Goal: Task Accomplishment & Management: Manage account settings

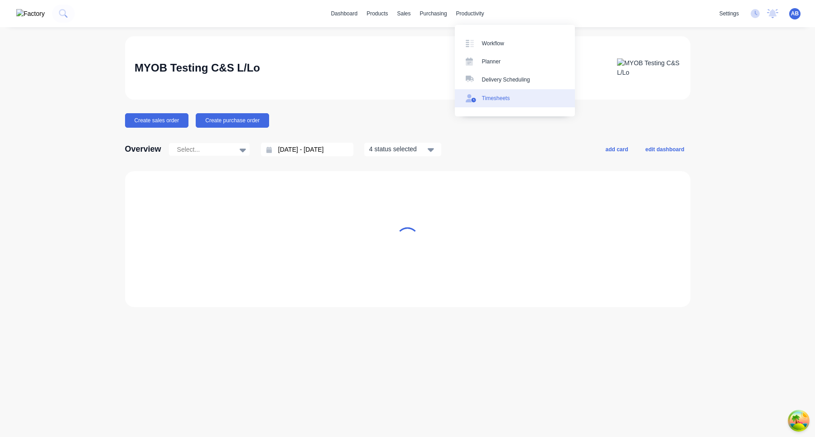
click at [482, 106] on link "Timesheets" at bounding box center [515, 98] width 120 height 18
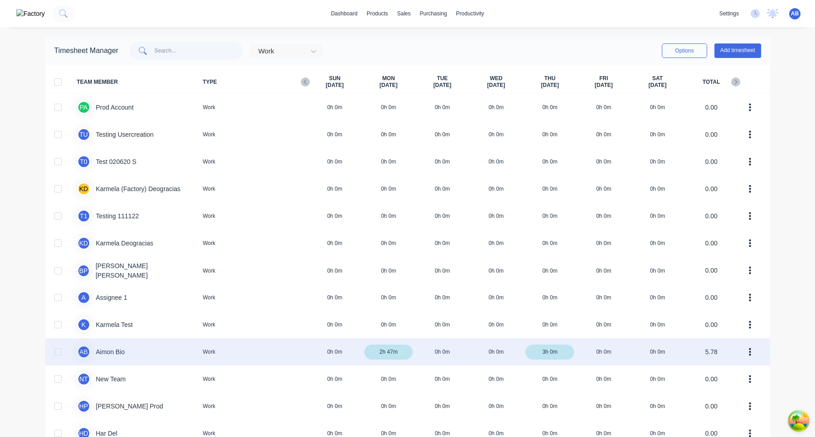
click at [183, 355] on div "A B Aimon Bio Work 0h 0m 2h 47m 0h 0m 0h 0m 3h 0m 0h 0m 0h 0m 5.78" at bounding box center [407, 351] width 725 height 27
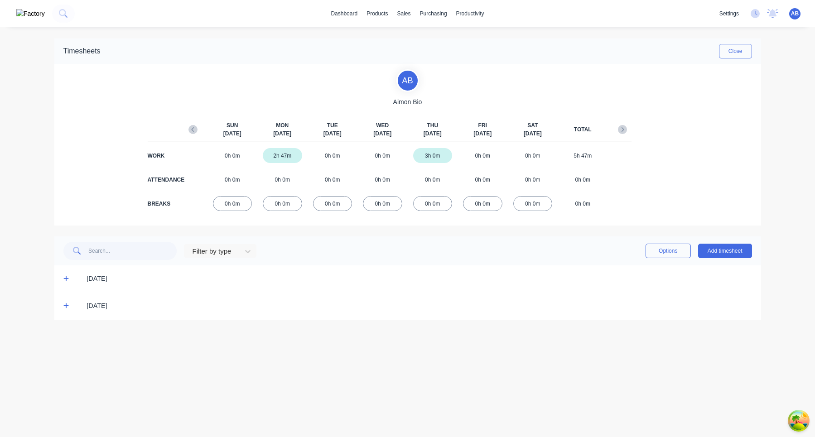
click at [66, 282] on icon at bounding box center [66, 278] width 6 height 6
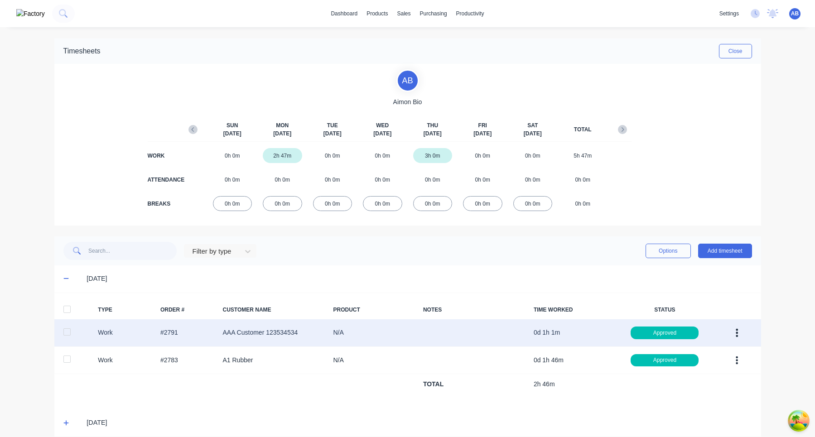
click at [736, 331] on icon "button" at bounding box center [737, 333] width 2 height 10
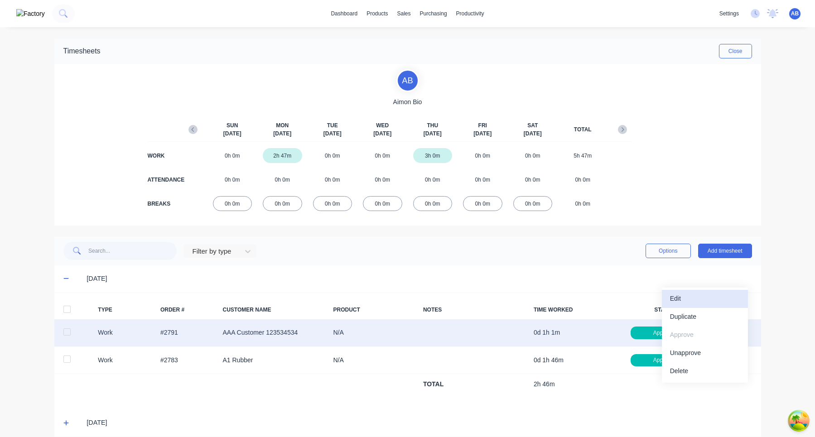
click at [701, 302] on div "Edit" at bounding box center [705, 298] width 70 height 13
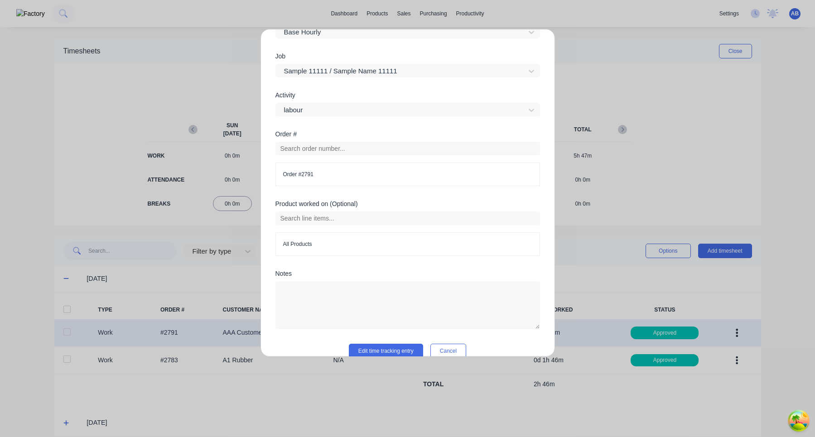
scroll to position [341, 0]
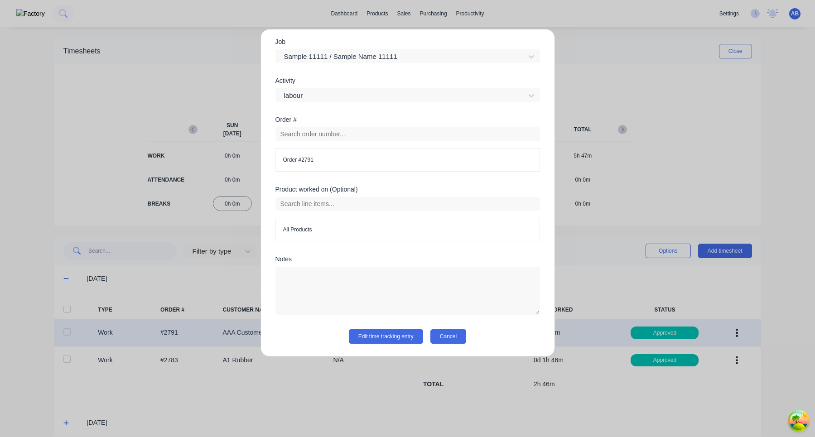
click at [450, 337] on button "Cancel" at bounding box center [448, 336] width 36 height 14
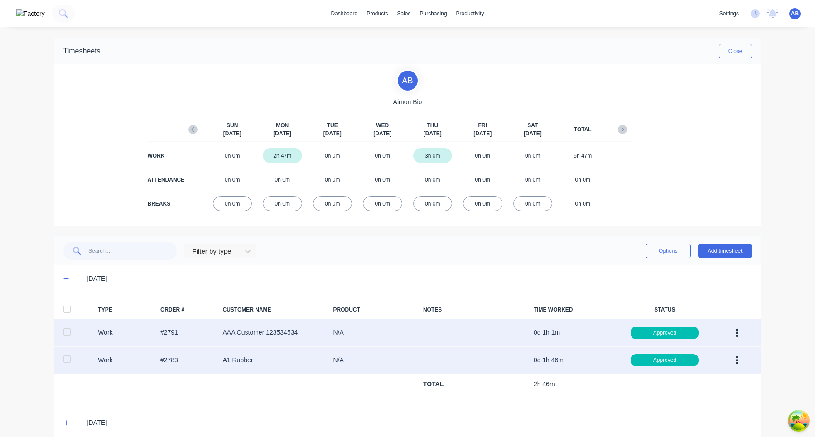
click at [738, 359] on button "button" at bounding box center [736, 361] width 21 height 16
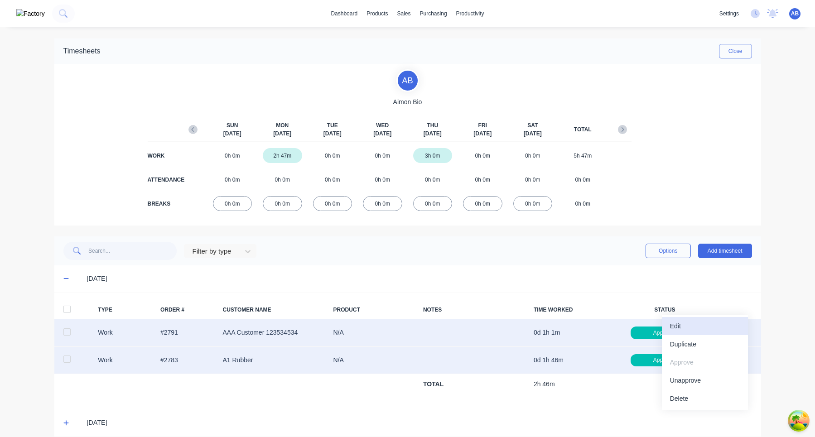
click at [704, 326] on div "Edit" at bounding box center [705, 326] width 70 height 13
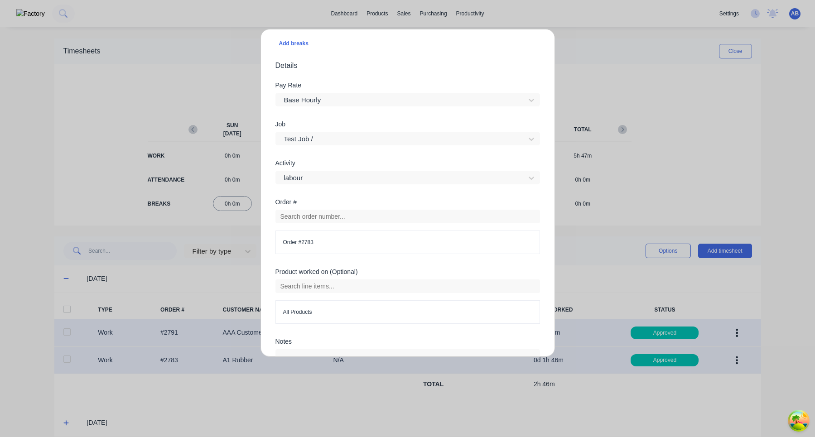
scroll to position [256, 0]
click at [373, 148] on div "Test Job /" at bounding box center [401, 142] width 243 height 14
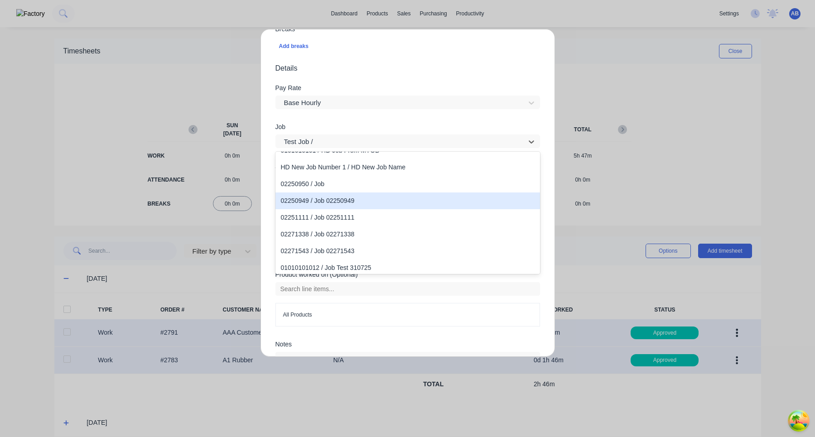
scroll to position [420, 0]
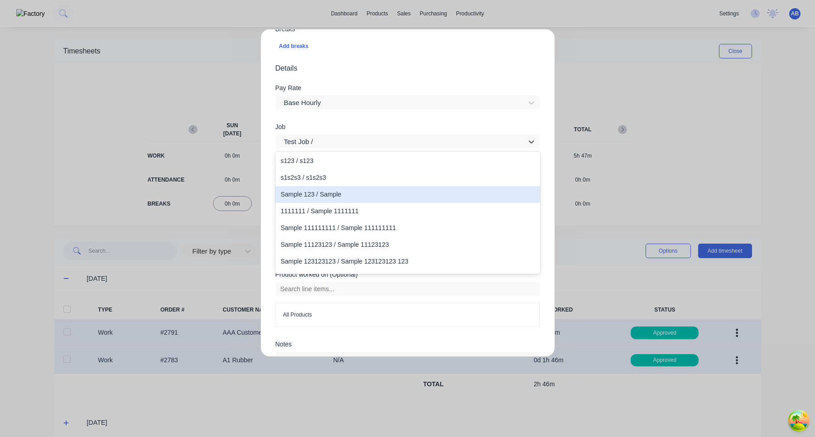
click at [334, 198] on div "Sample 123 / Sample" at bounding box center [407, 194] width 265 height 17
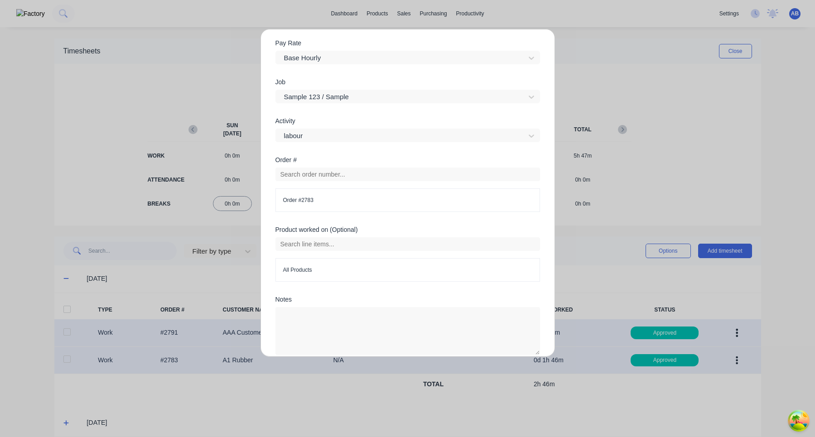
scroll to position [341, 0]
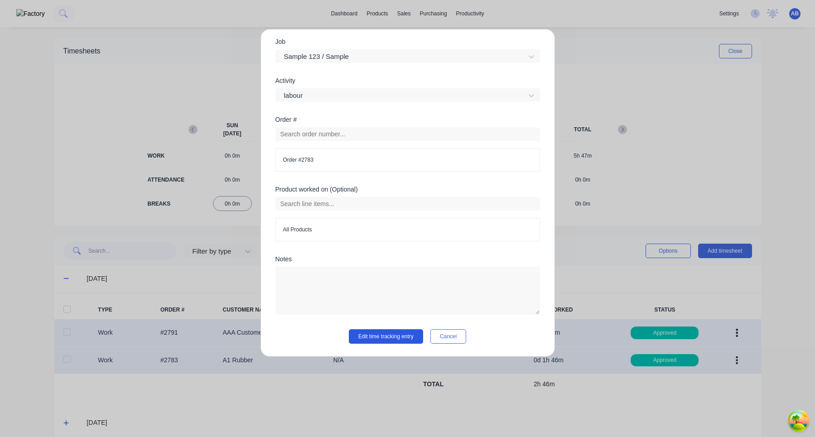
click at [411, 336] on button "Edit time tracking entry" at bounding box center [386, 336] width 74 height 14
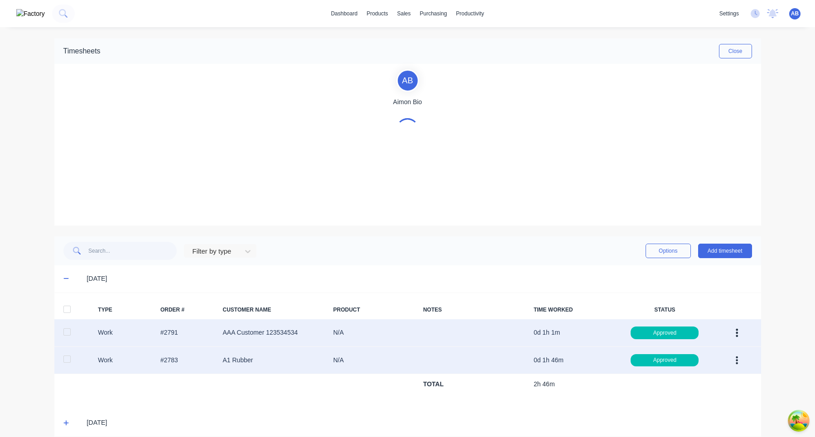
scroll to position [11, 0]
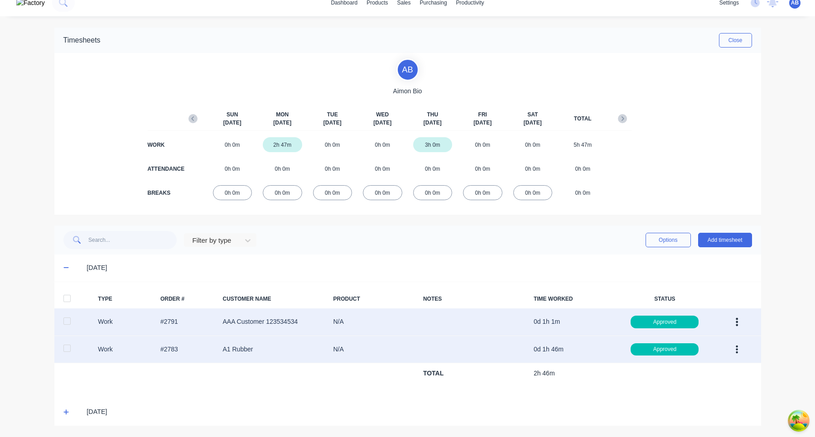
click at [67, 412] on icon at bounding box center [65, 412] width 5 height 5
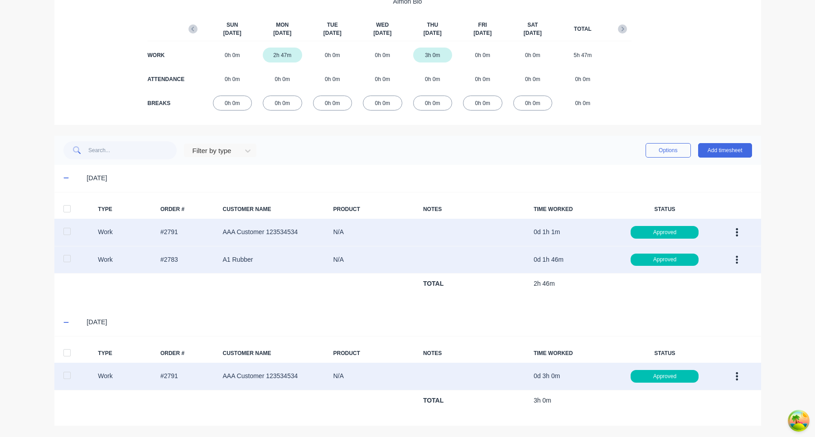
click at [735, 371] on button "button" at bounding box center [736, 376] width 21 height 16
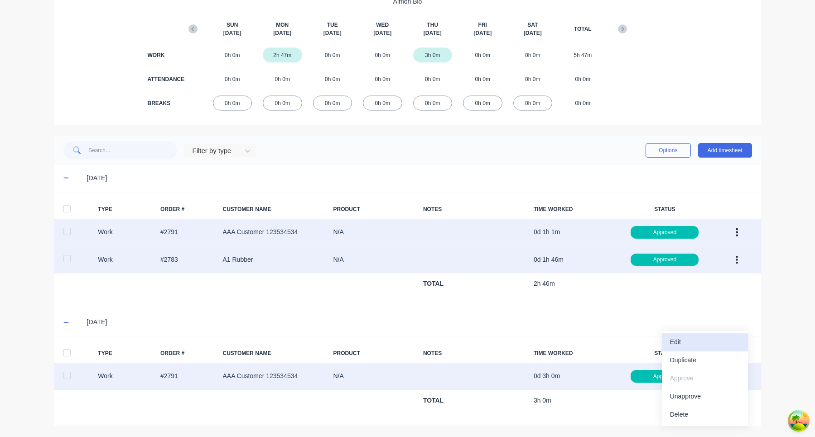
click at [715, 343] on div "Edit" at bounding box center [705, 342] width 70 height 13
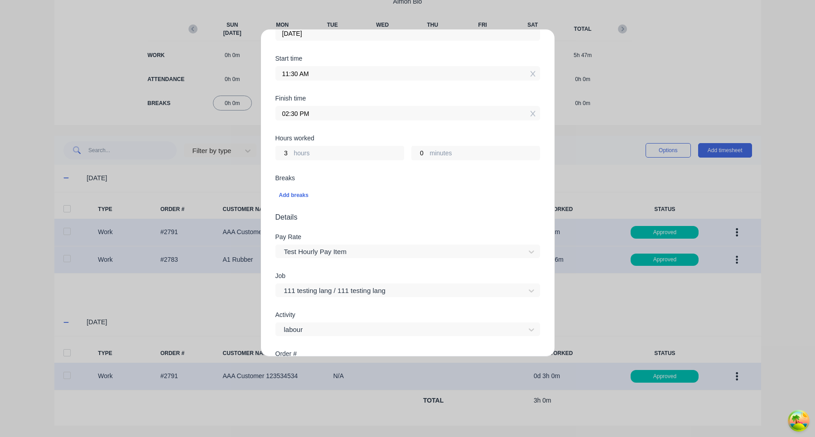
scroll to position [341, 0]
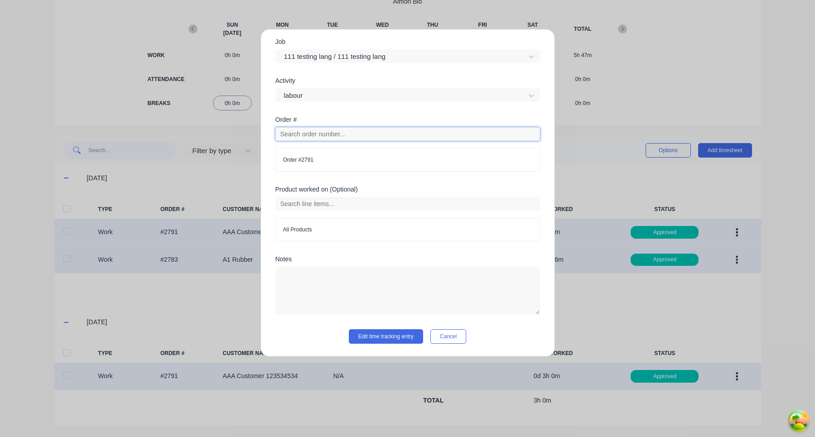
click at [351, 131] on input "text" at bounding box center [407, 134] width 265 height 14
click at [367, 55] on div at bounding box center [401, 56] width 237 height 11
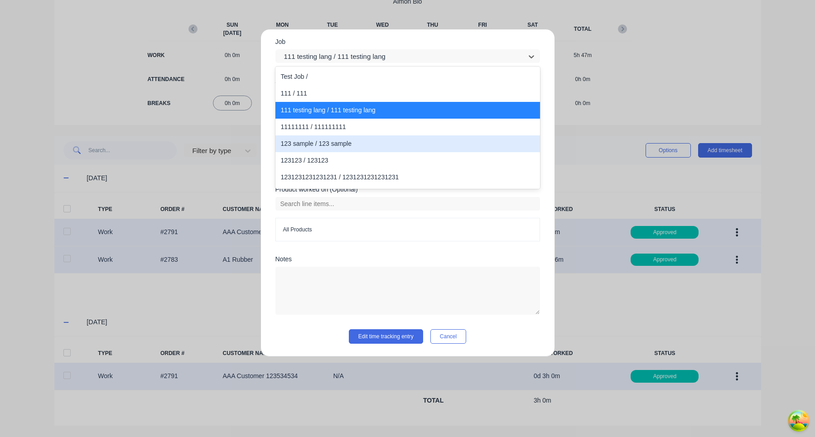
click at [330, 144] on div "123 sample / 123 sample" at bounding box center [407, 143] width 265 height 17
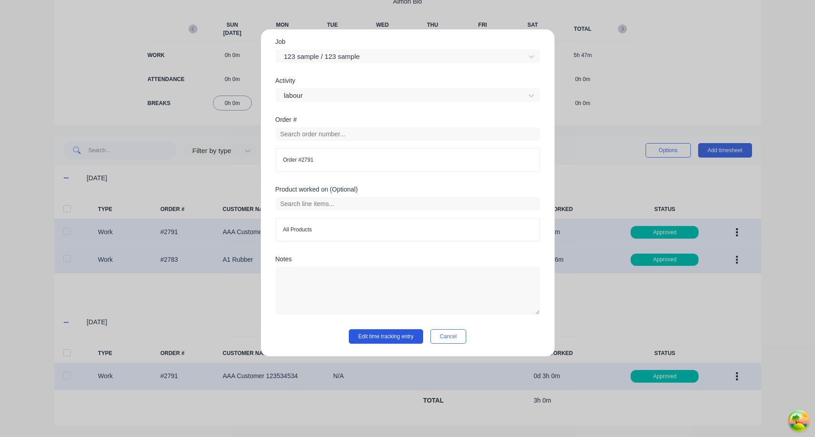
click at [373, 336] on button "Edit time tracking entry" at bounding box center [386, 336] width 74 height 14
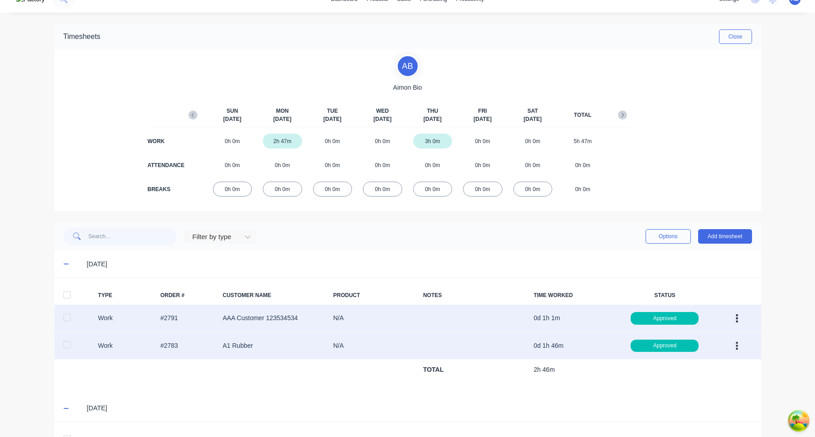
scroll to position [0, 0]
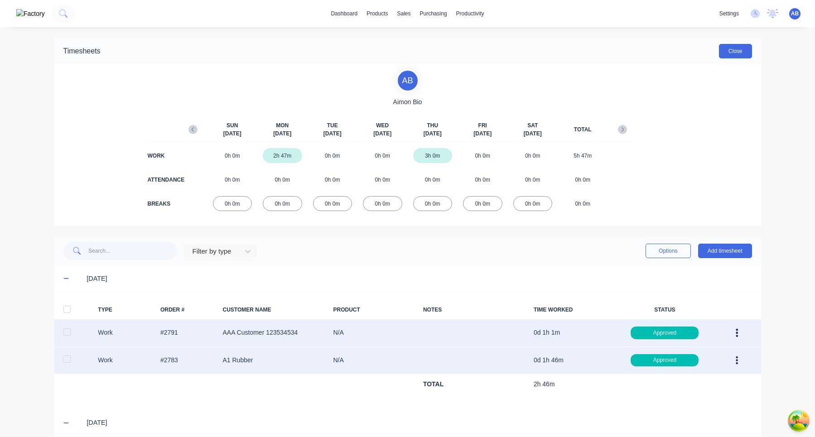
click at [741, 52] on button "Close" at bounding box center [735, 51] width 33 height 14
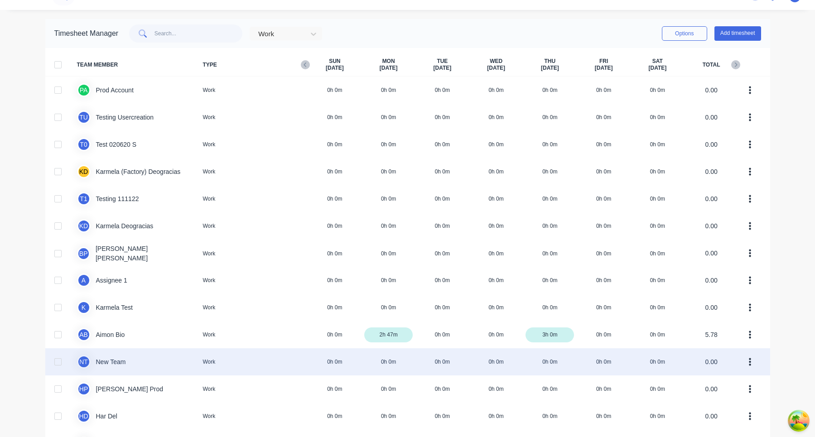
scroll to position [19, 0]
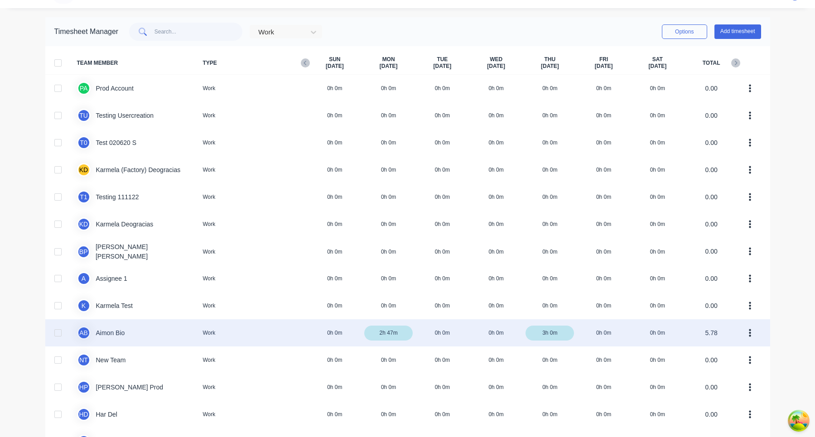
click at [57, 333] on div at bounding box center [58, 333] width 18 height 18
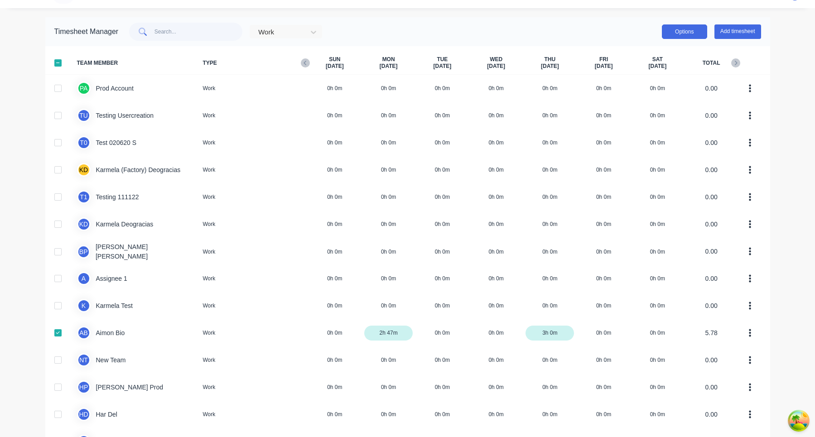
click at [687, 35] on button "Options" at bounding box center [684, 31] width 45 height 14
click at [657, 111] on div "Export" at bounding box center [664, 109] width 70 height 13
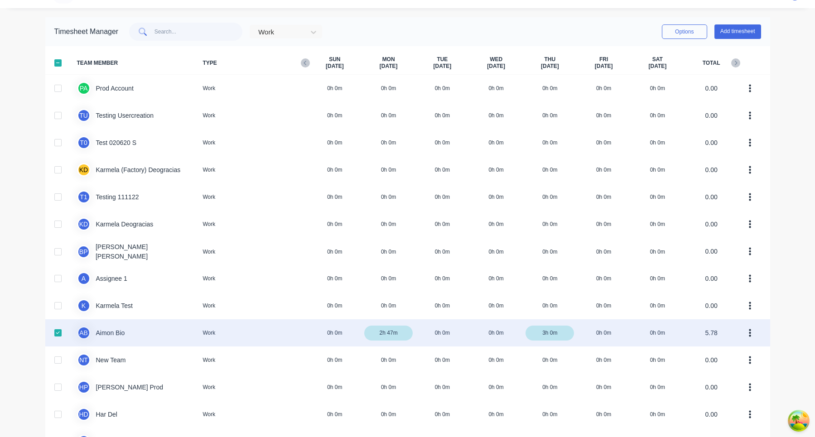
click at [368, 336] on div "A B Aimon Bio Work 0h 0m 2h 47m 0h 0m 0h 0m 3h 0m 0h 0m 0h 0m 5.78" at bounding box center [407, 332] width 725 height 27
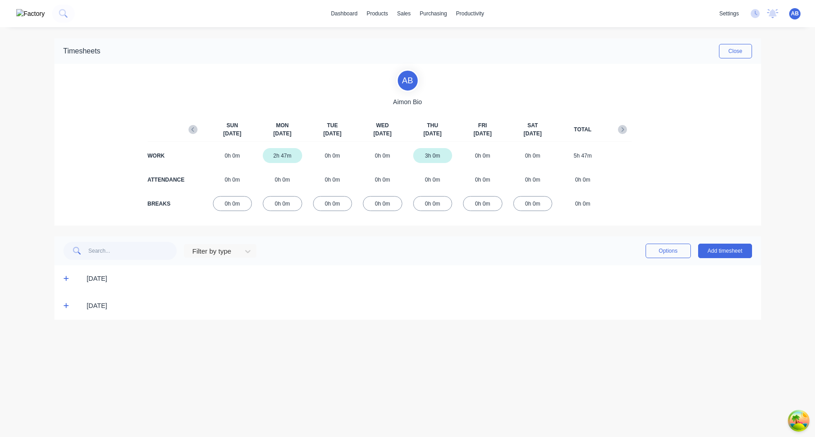
click at [68, 278] on icon at bounding box center [66, 278] width 6 height 6
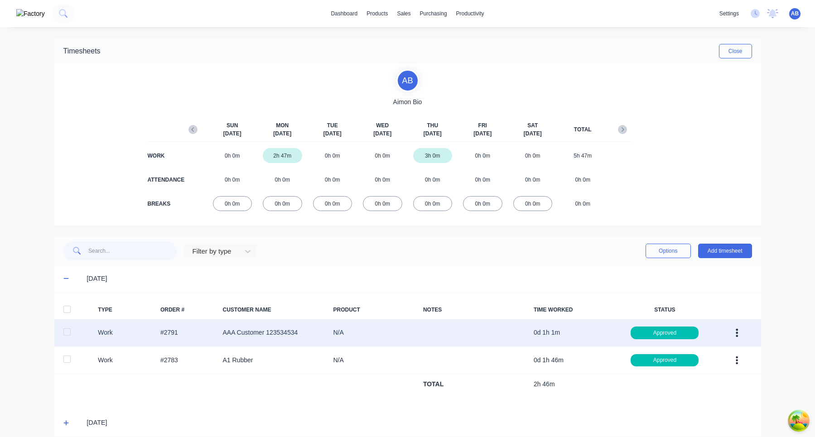
click at [736, 330] on icon "button" at bounding box center [737, 333] width 2 height 8
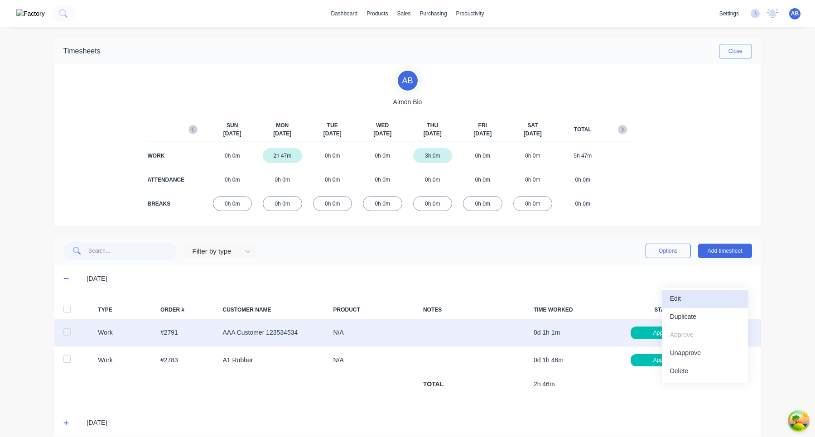
click at [696, 299] on div "Edit" at bounding box center [705, 298] width 70 height 13
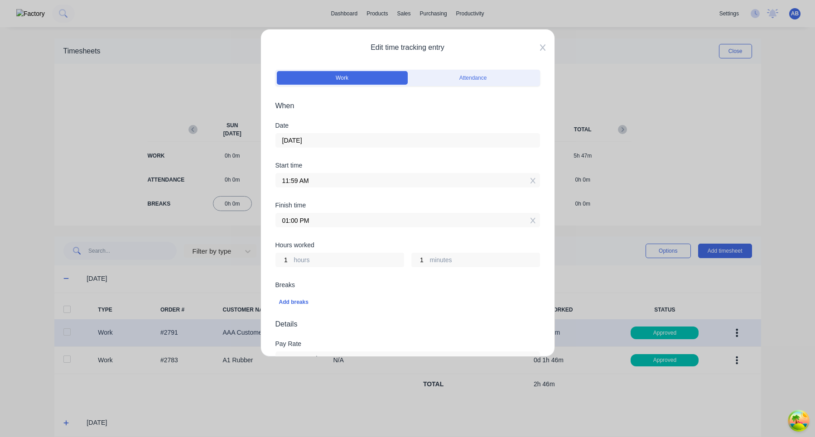
click at [543, 48] on icon at bounding box center [542, 47] width 5 height 6
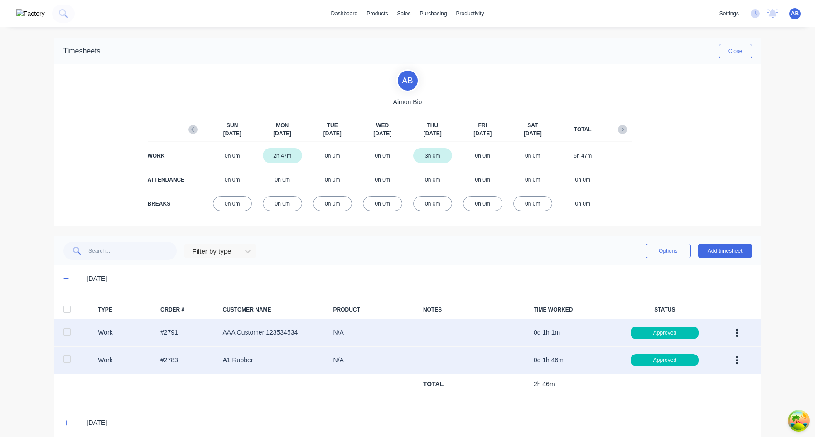
click at [737, 362] on icon "button" at bounding box center [737, 361] width 2 height 10
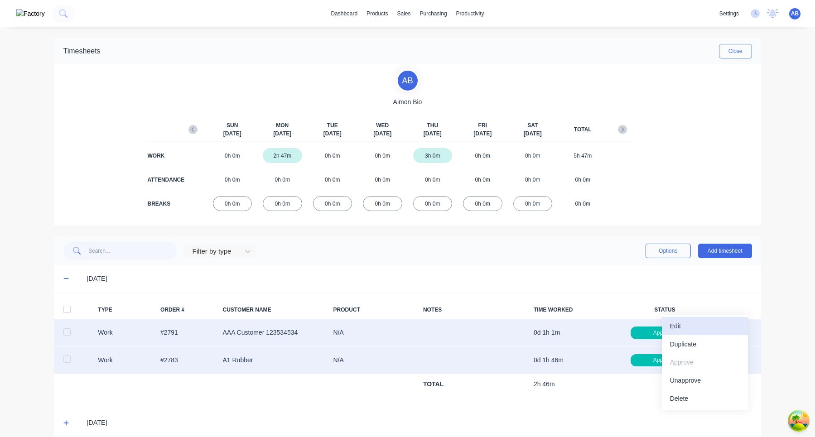
click at [703, 325] on div "Edit" at bounding box center [705, 326] width 70 height 13
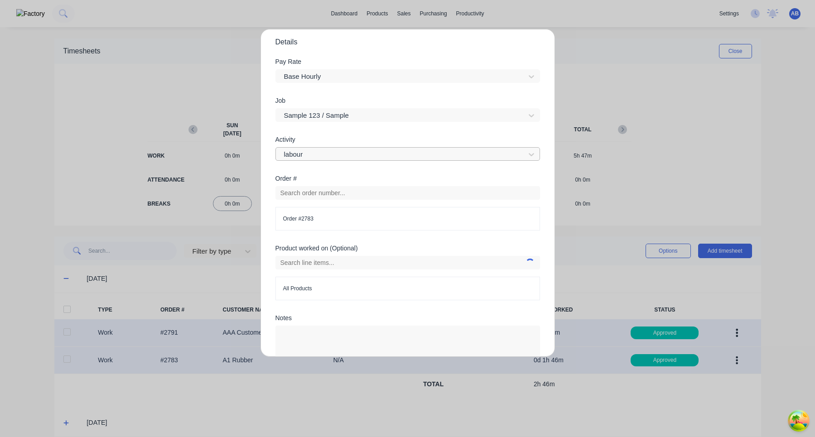
scroll to position [283, 0]
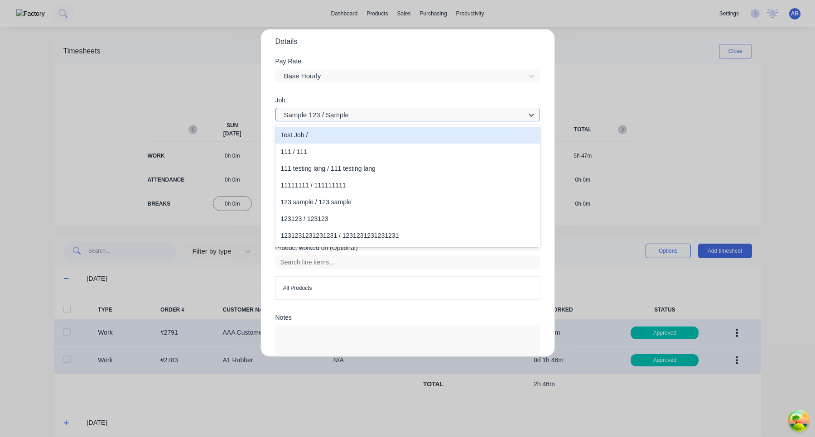
click at [348, 117] on div at bounding box center [401, 115] width 237 height 11
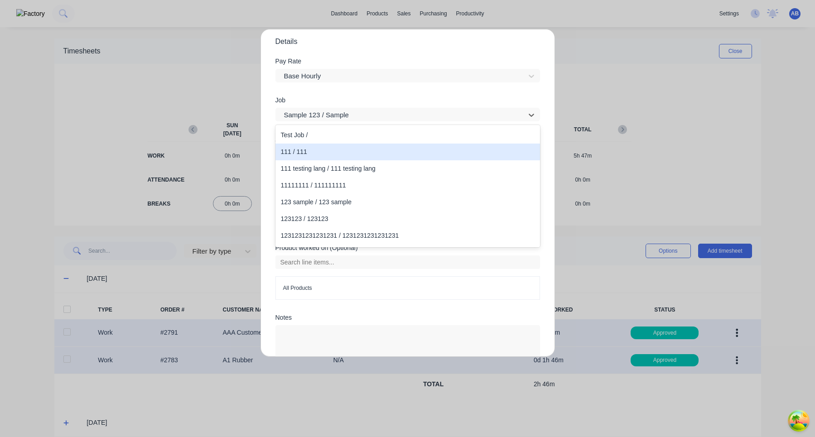
click at [339, 151] on div "111 / 111" at bounding box center [407, 152] width 265 height 17
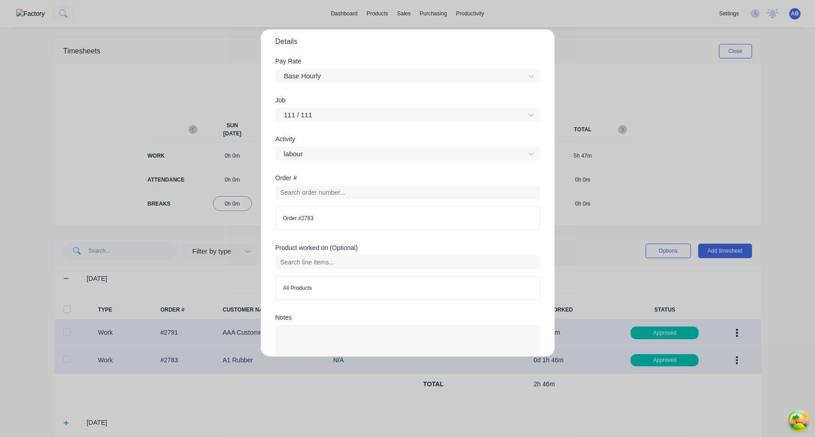
scroll to position [341, 0]
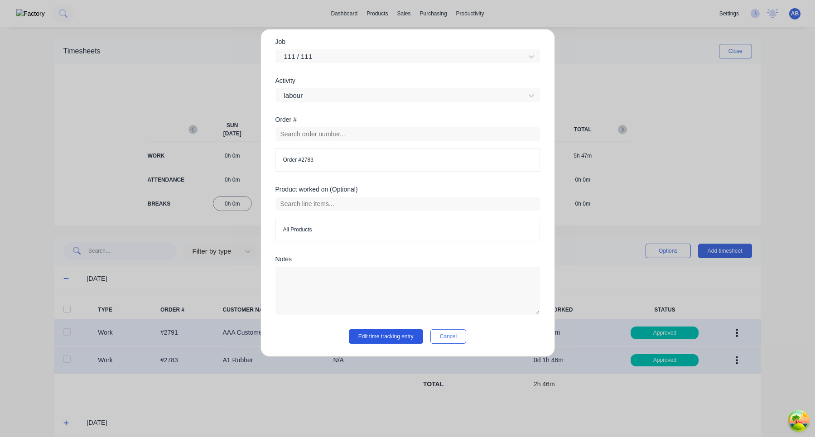
click at [400, 333] on button "Edit time tracking entry" at bounding box center [386, 336] width 74 height 14
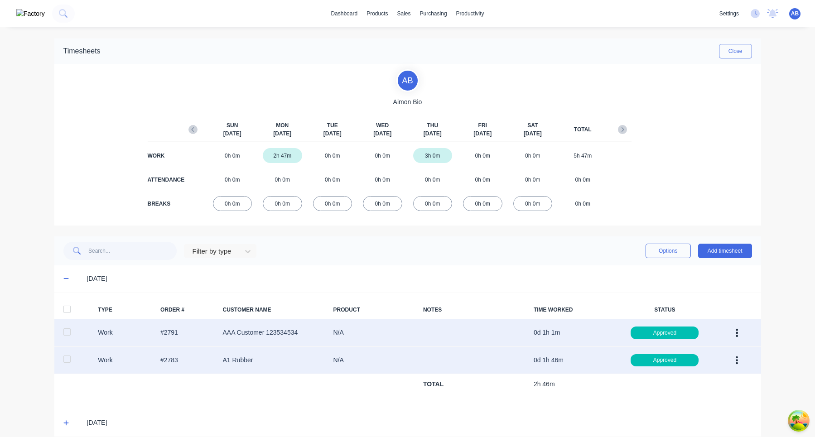
scroll to position [11, 0]
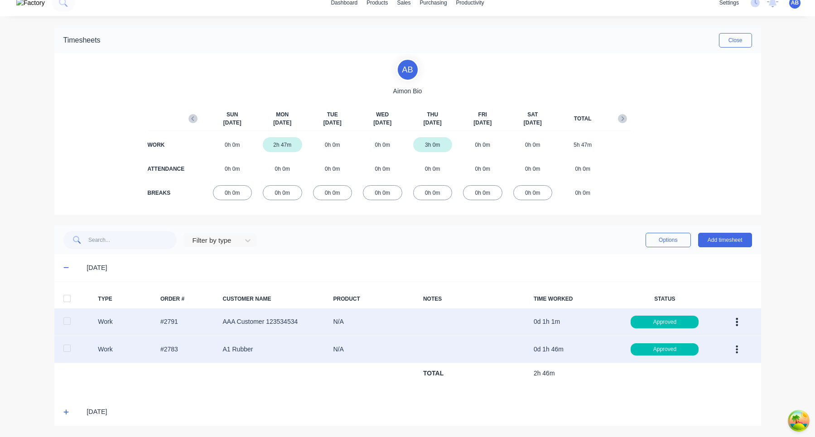
click at [65, 411] on icon at bounding box center [66, 412] width 6 height 6
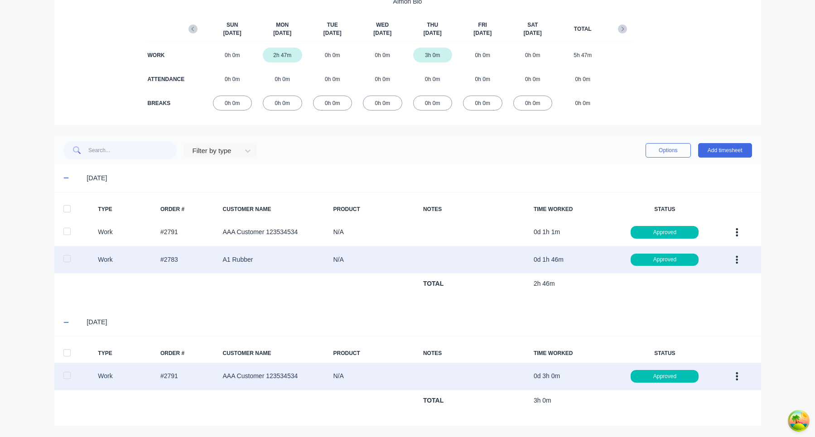
click at [735, 375] on button "button" at bounding box center [736, 376] width 21 height 16
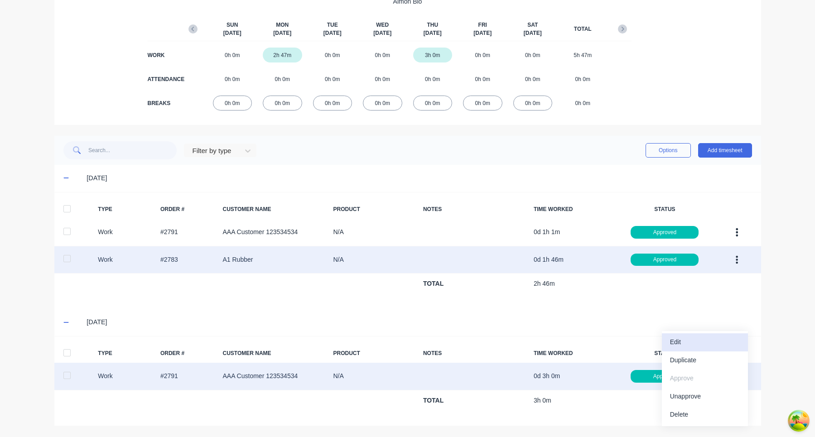
click at [706, 342] on div "Edit" at bounding box center [705, 342] width 70 height 13
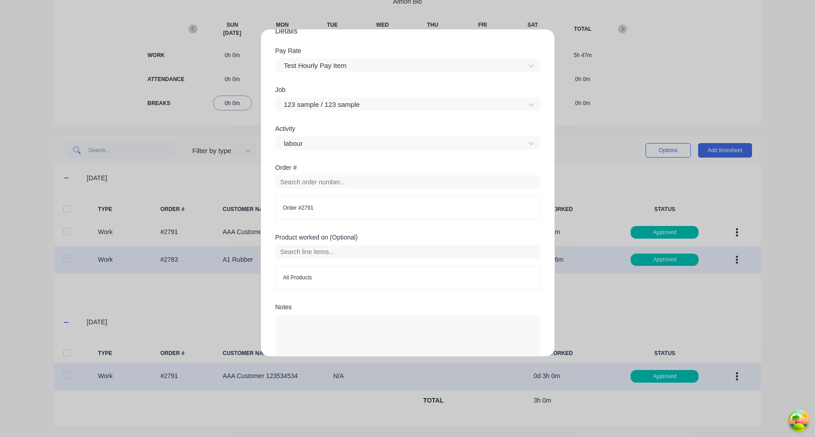
scroll to position [281, 0]
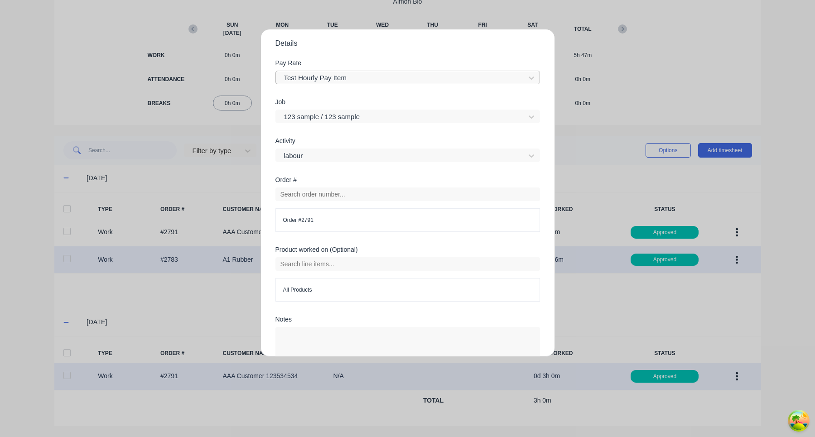
click at [338, 78] on div at bounding box center [401, 77] width 237 height 11
click at [337, 113] on div at bounding box center [401, 116] width 237 height 11
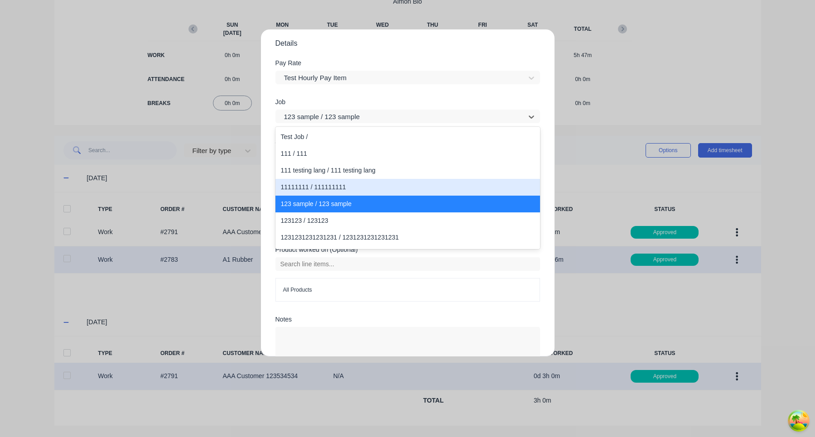
click at [328, 186] on div "11111111 / 111111111" at bounding box center [407, 187] width 265 height 17
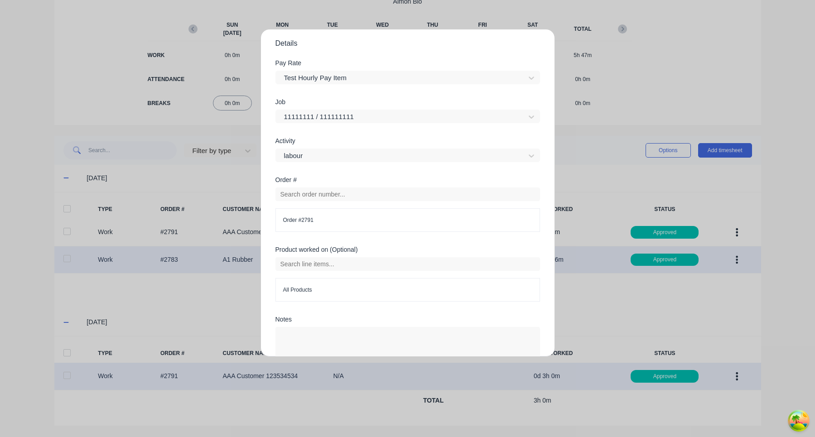
scroll to position [341, 0]
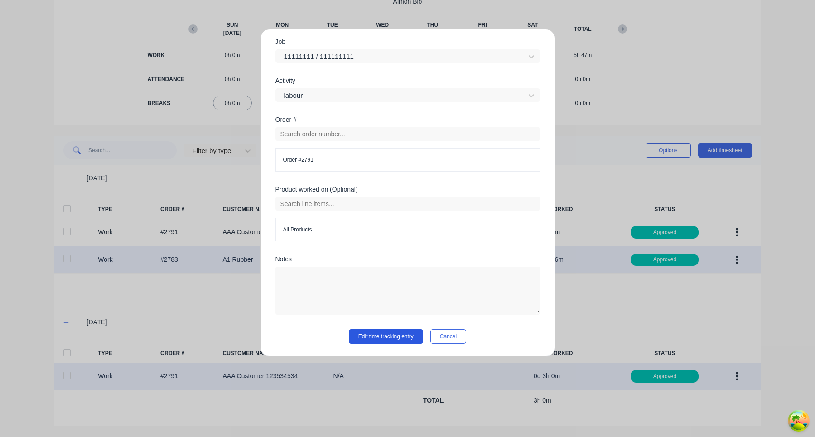
click at [387, 339] on button "Edit time tracking entry" at bounding box center [386, 336] width 74 height 14
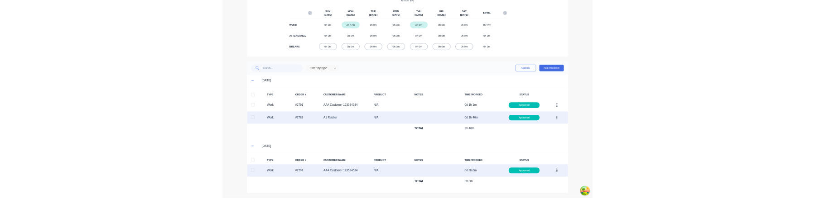
scroll to position [0, 0]
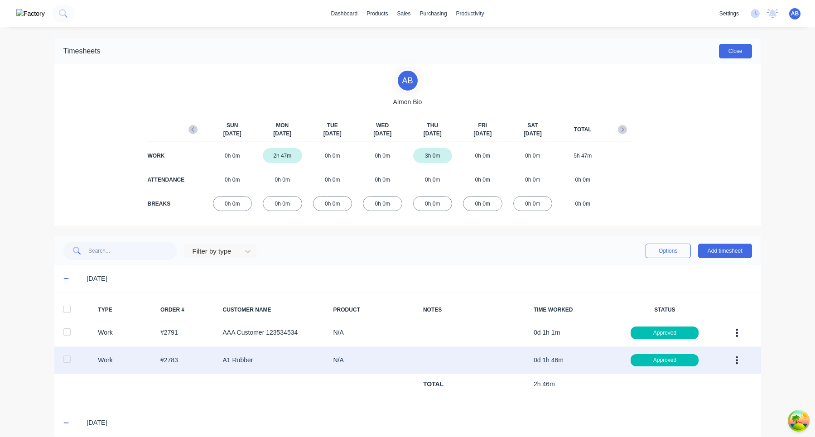
click at [738, 56] on button "Close" at bounding box center [735, 51] width 33 height 14
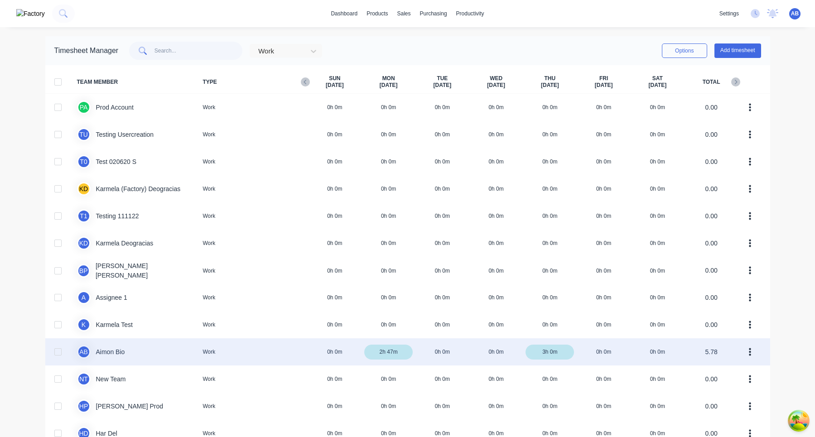
click at [56, 355] on div at bounding box center [58, 352] width 18 height 18
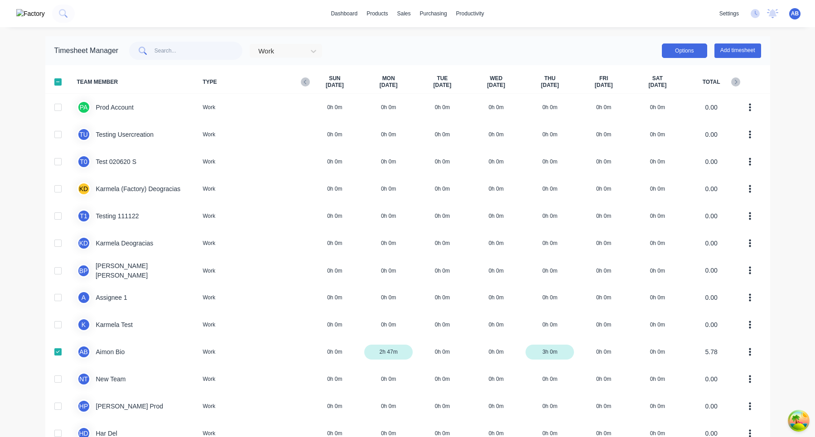
click at [683, 54] on button "Options" at bounding box center [684, 50] width 45 height 14
click at [657, 124] on div "Export" at bounding box center [664, 128] width 70 height 13
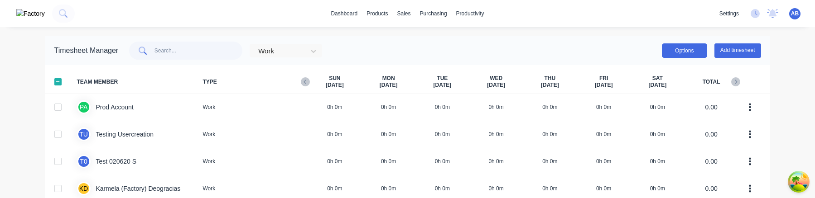
click at [680, 49] on button "Options" at bounding box center [684, 50] width 45 height 14
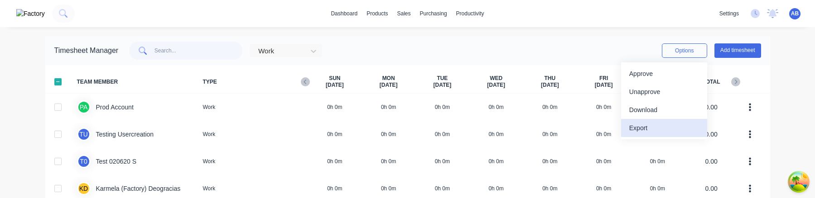
click at [657, 126] on div "Export" at bounding box center [664, 128] width 70 height 13
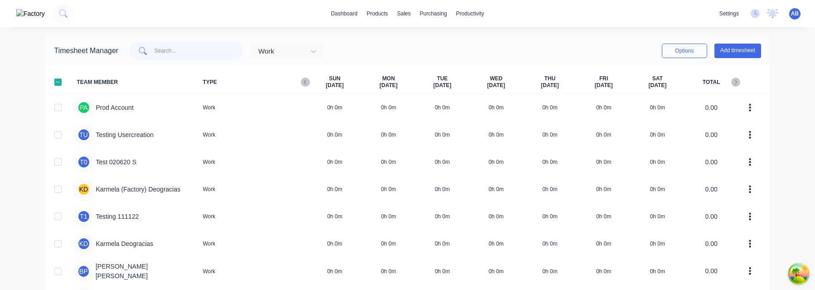
click at [802, 14] on div "settings No new notifications [PERSON_NAME] all as read [PERSON_NAME] mentioned…" at bounding box center [765, 14] width 100 height 14
click at [797, 14] on span "AB" at bounding box center [795, 14] width 8 height 8
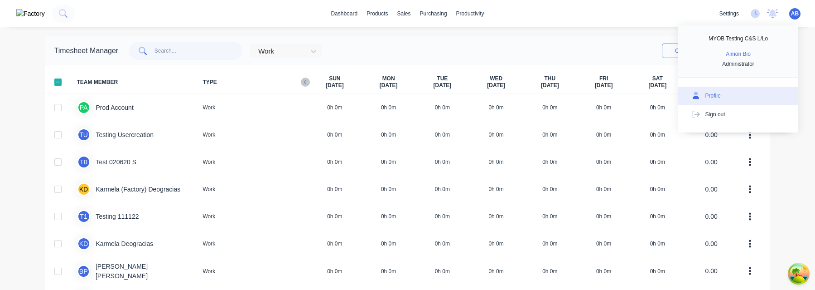
click at [715, 92] on div "Profile" at bounding box center [712, 96] width 15 height 8
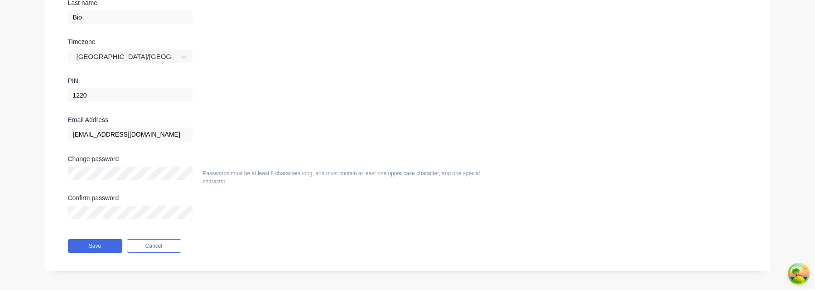
scroll to position [170, 0]
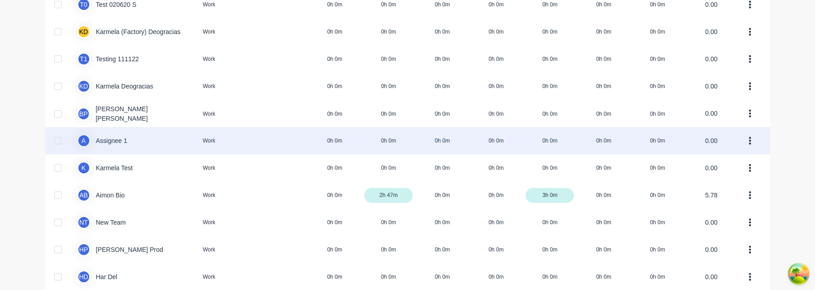
scroll to position [193, 0]
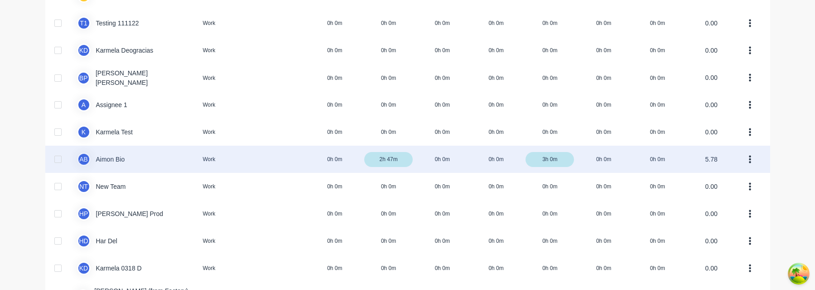
click at [59, 160] on div at bounding box center [58, 159] width 18 height 18
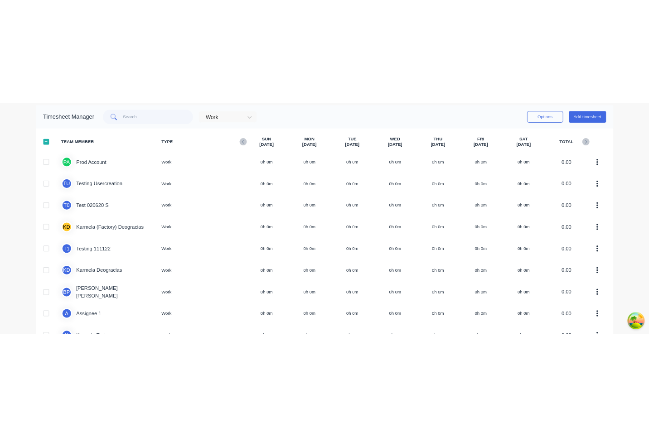
scroll to position [0, 0]
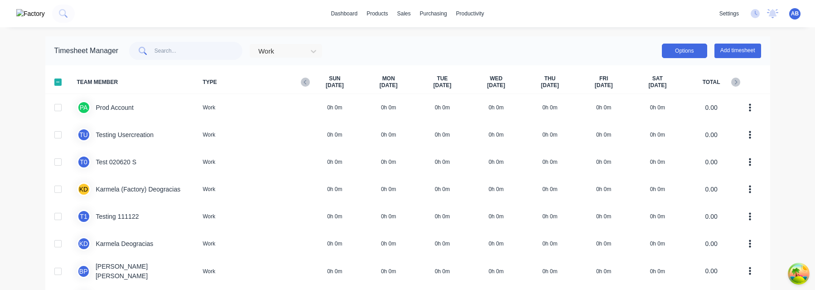
click at [694, 56] on button "Options" at bounding box center [684, 50] width 45 height 14
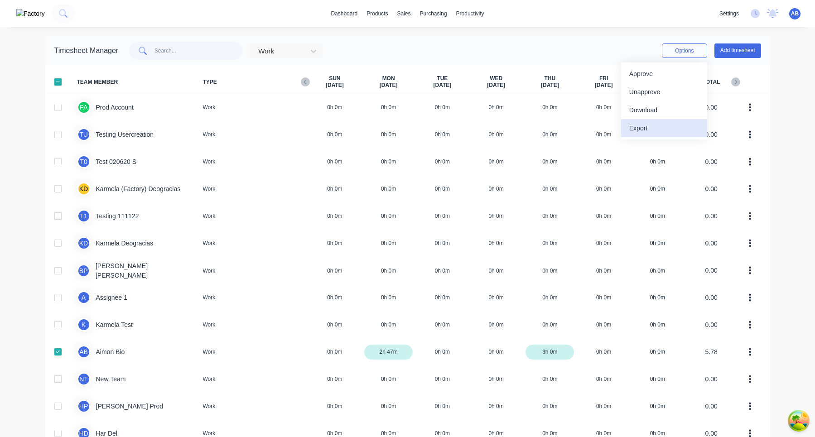
click at [682, 131] on div "Export" at bounding box center [664, 128] width 70 height 13
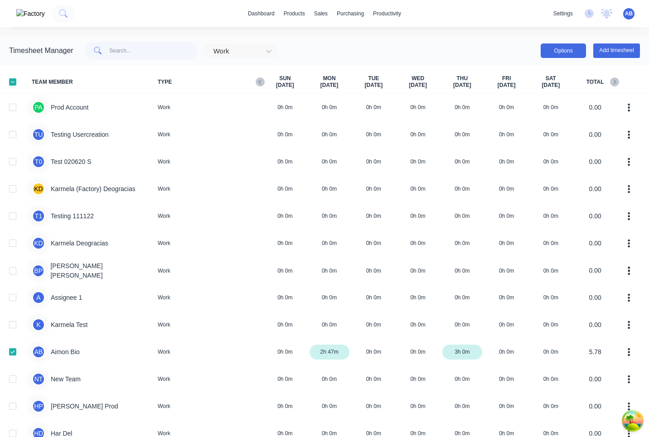
click at [569, 51] on button "Options" at bounding box center [563, 50] width 45 height 14
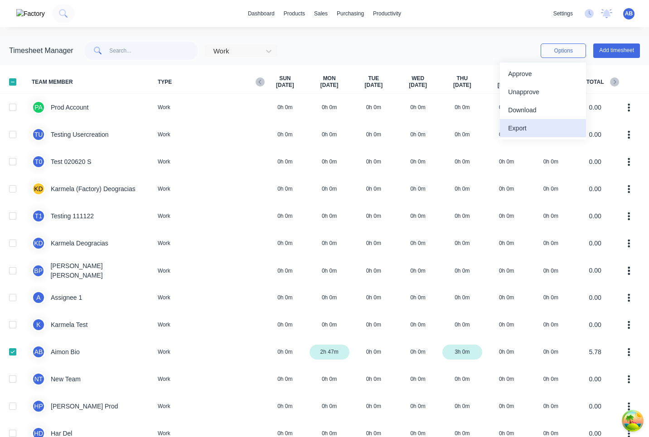
click at [534, 126] on div "Export" at bounding box center [543, 128] width 70 height 13
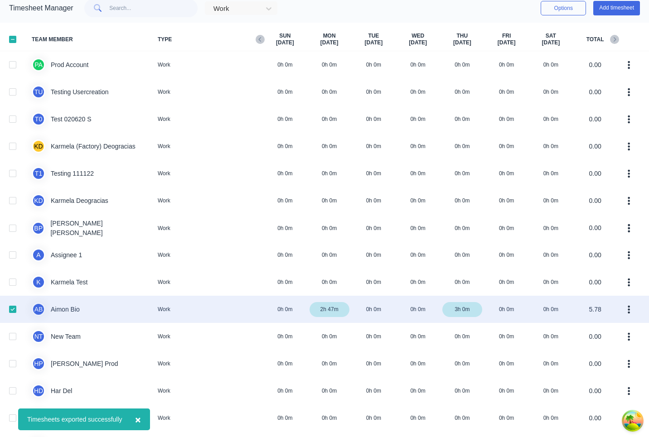
scroll to position [51, 0]
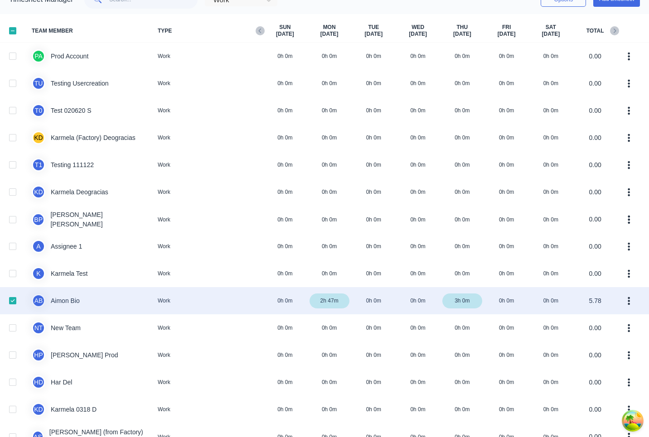
click at [182, 301] on div "A B Aimon Bio Work 0h 0m 2h 47m 0h 0m 0h 0m 3h 0m 0h 0m 0h 0m 5.78" at bounding box center [324, 300] width 649 height 27
